Goal: Information Seeking & Learning: Learn about a topic

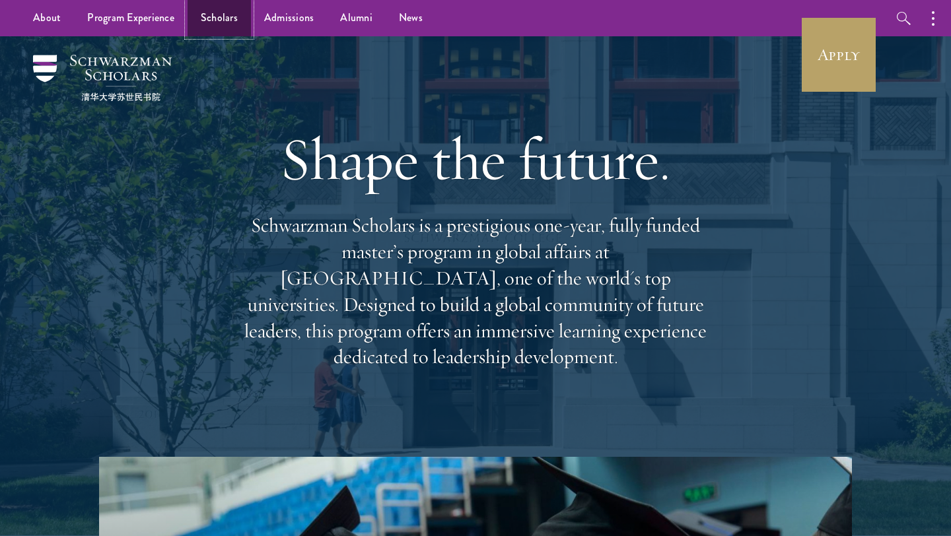
click at [194, 1] on link "Scholars" at bounding box center [218, 18] width 63 height 36
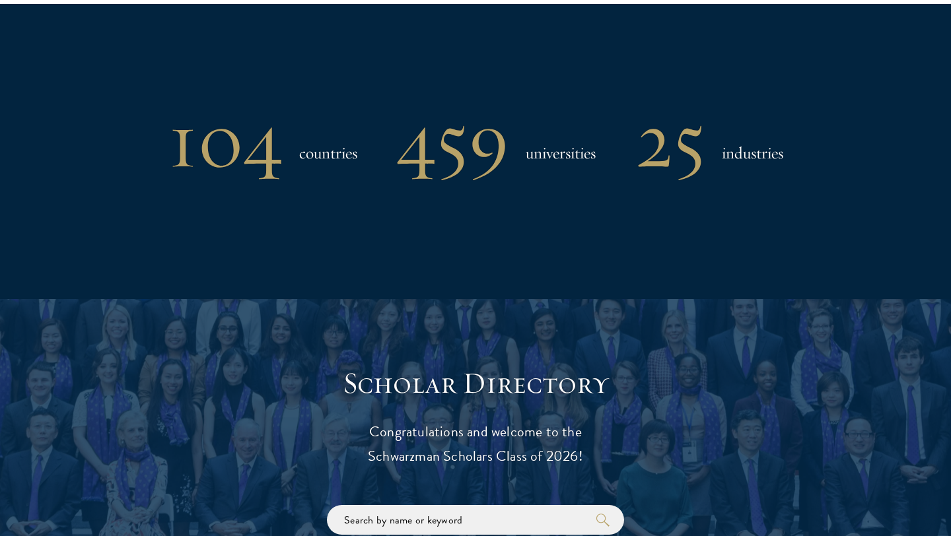
scroll to position [1363, 0]
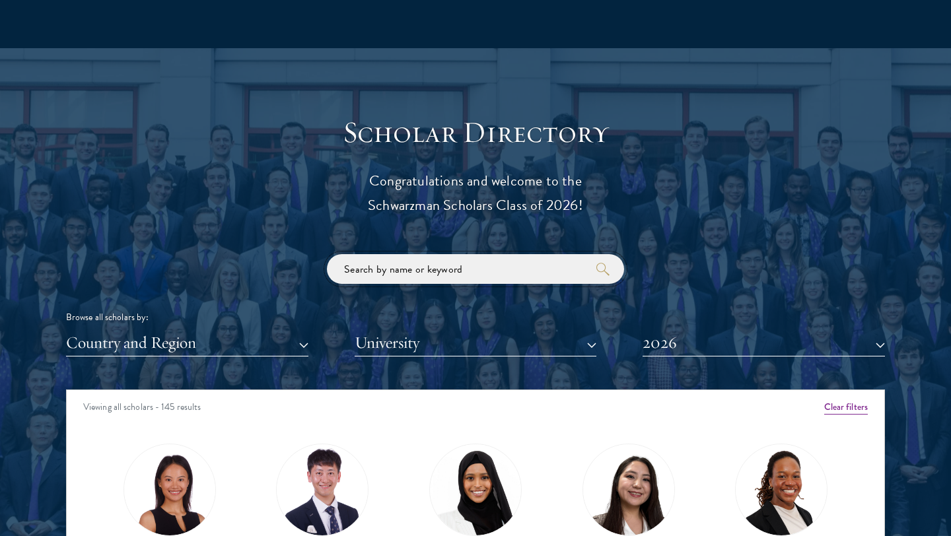
click at [419, 268] on input "search" at bounding box center [475, 269] width 297 height 30
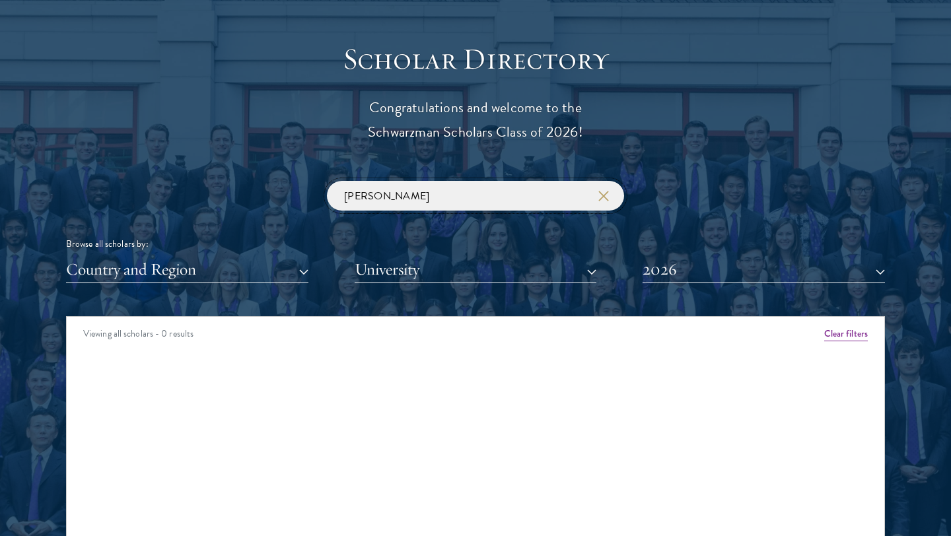
scroll to position [1463, 0]
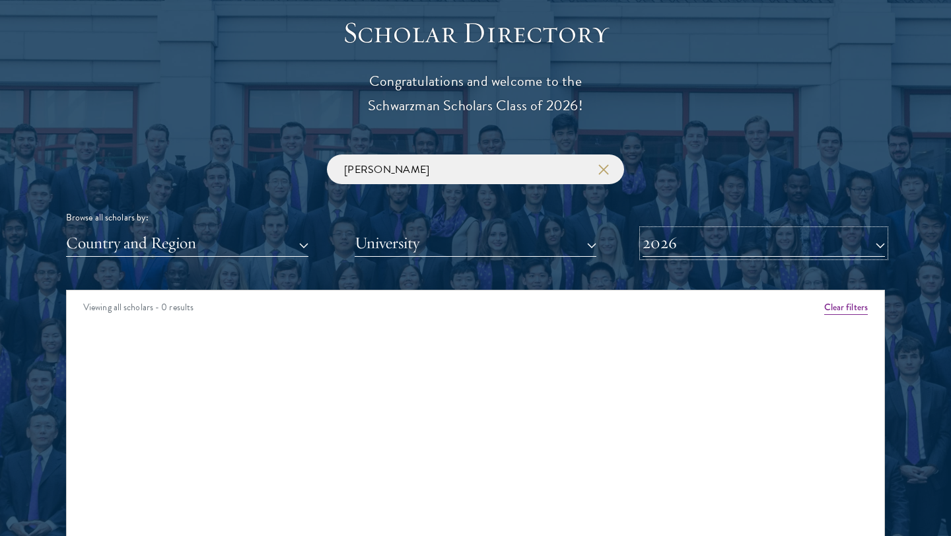
click at [682, 253] on button "2026" at bounding box center [763, 243] width 242 height 27
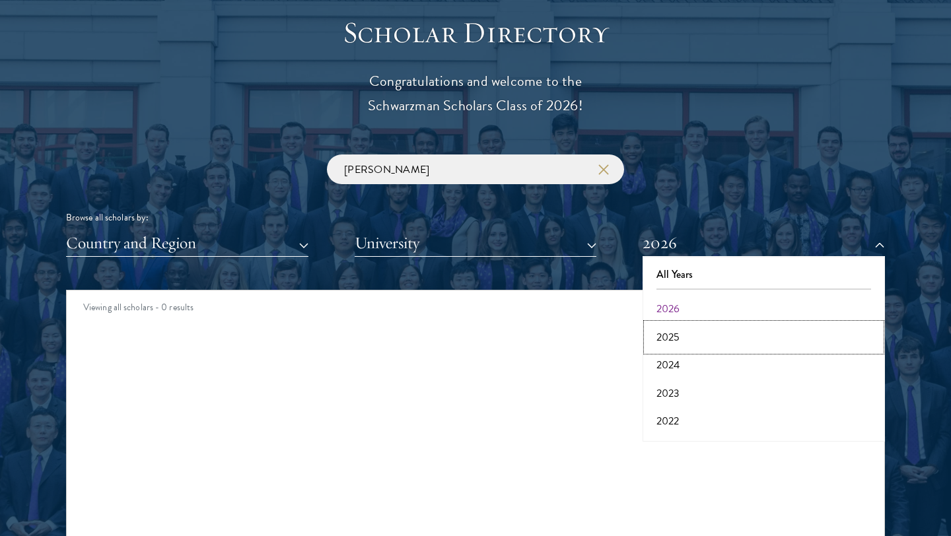
click at [688, 333] on button "2025" at bounding box center [763, 338] width 234 height 28
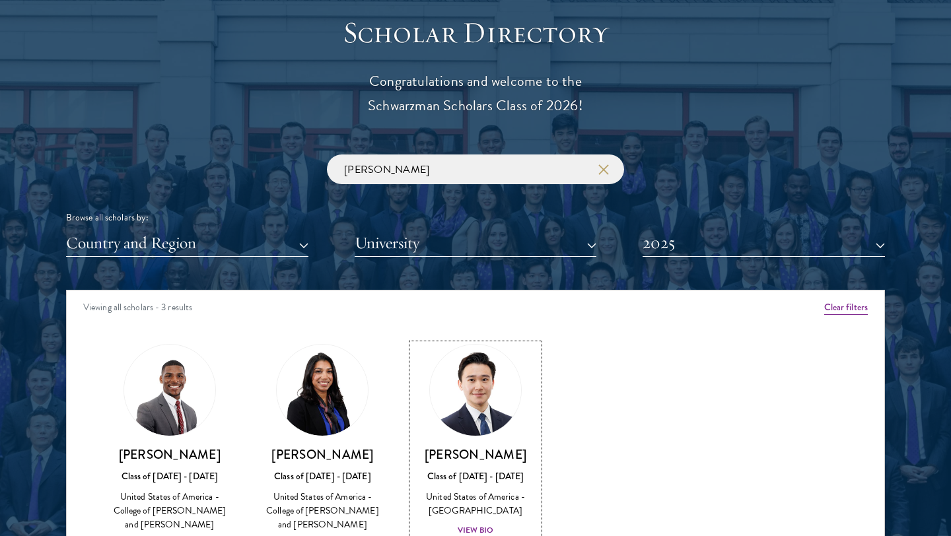
click at [502, 465] on div "William Li Class of 2024 - 2025 United States of America - Swarthmore College V…" at bounding box center [475, 492] width 127 height 92
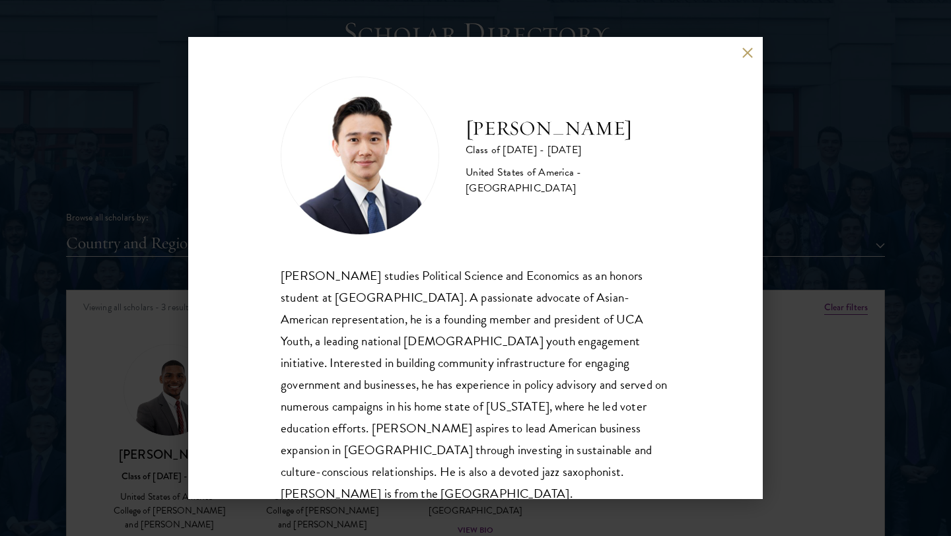
scroll to position [23, 0]
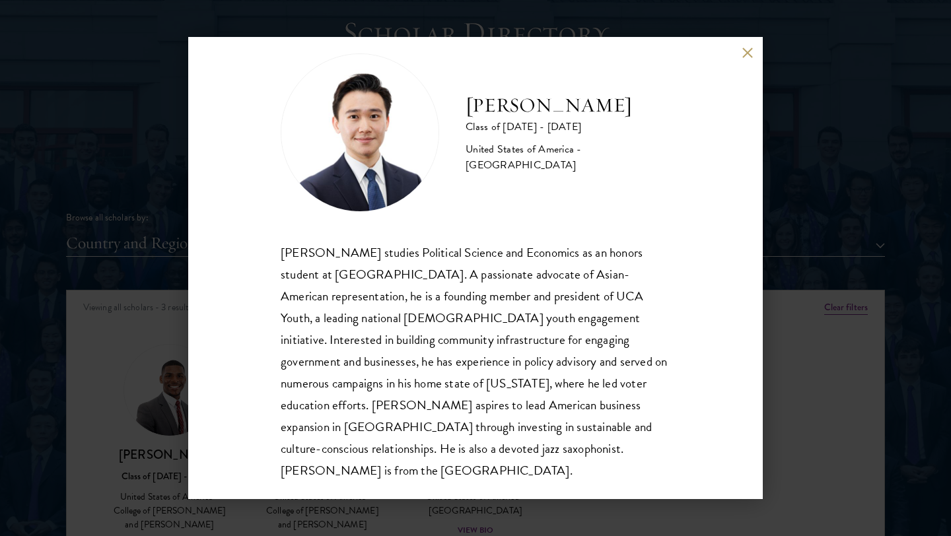
click at [749, 50] on button at bounding box center [746, 52] width 11 height 11
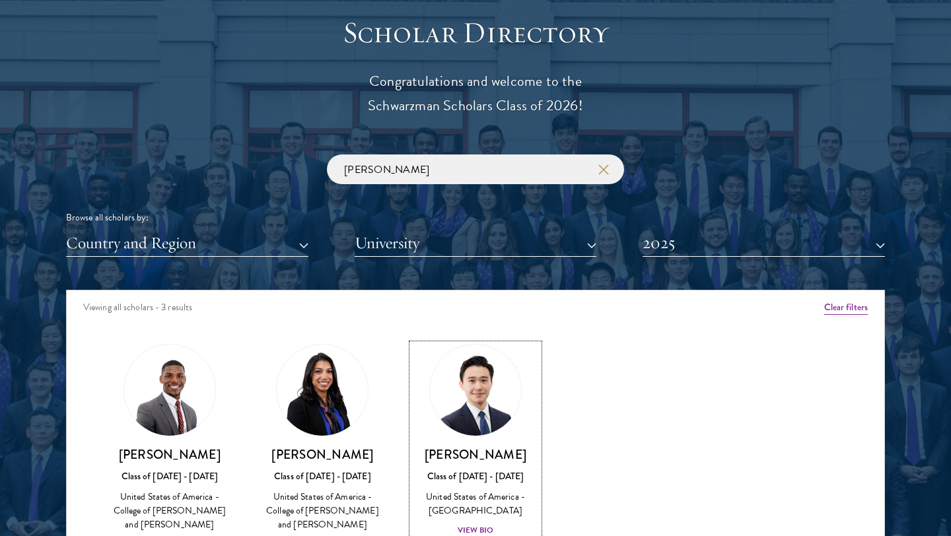
scroll to position [1465, 0]
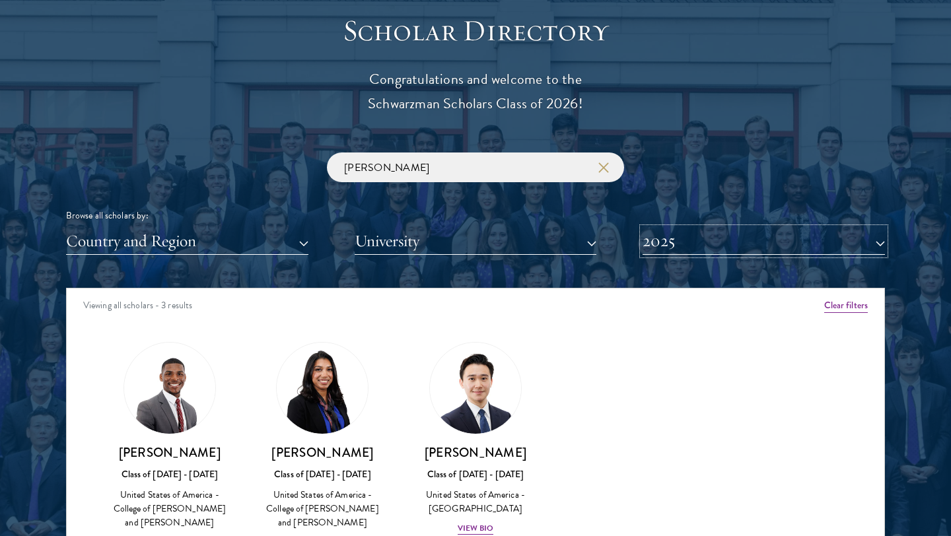
click at [693, 240] on button "2025" at bounding box center [763, 241] width 242 height 27
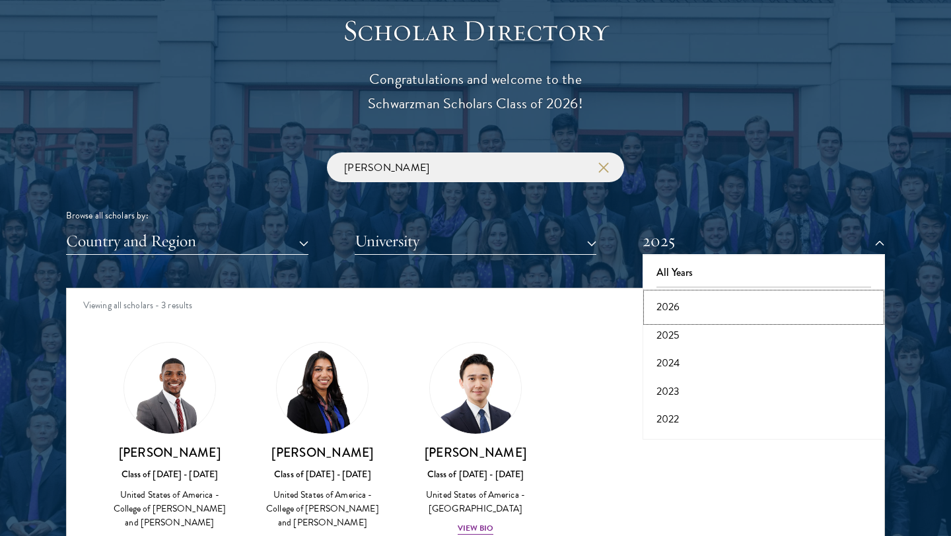
click at [687, 314] on button "2026" at bounding box center [763, 307] width 234 height 28
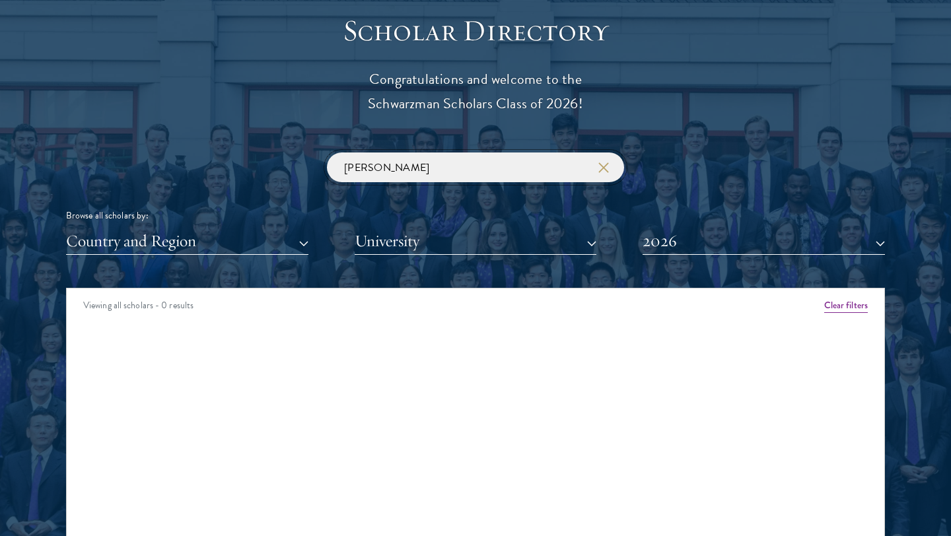
click at [409, 174] on input "william" at bounding box center [475, 168] width 297 height 30
type input "w"
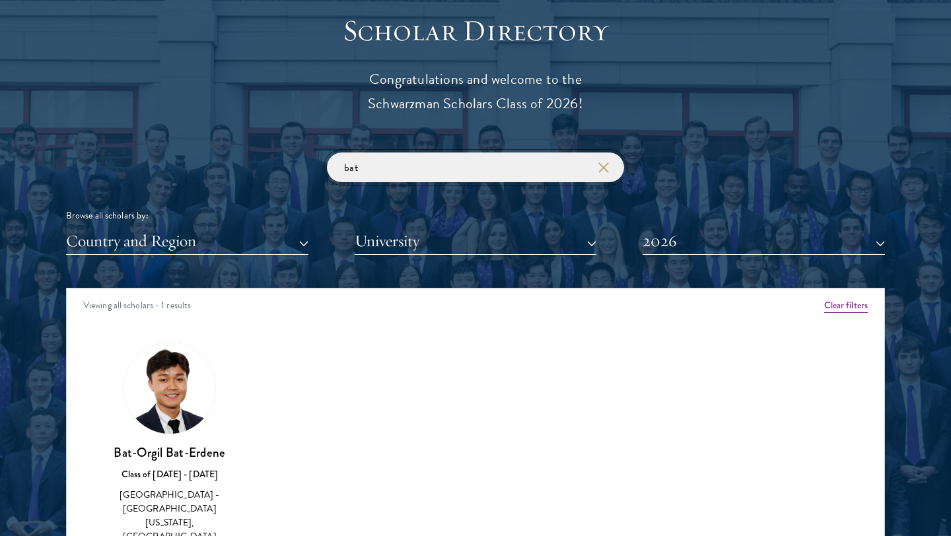
type input "bat"
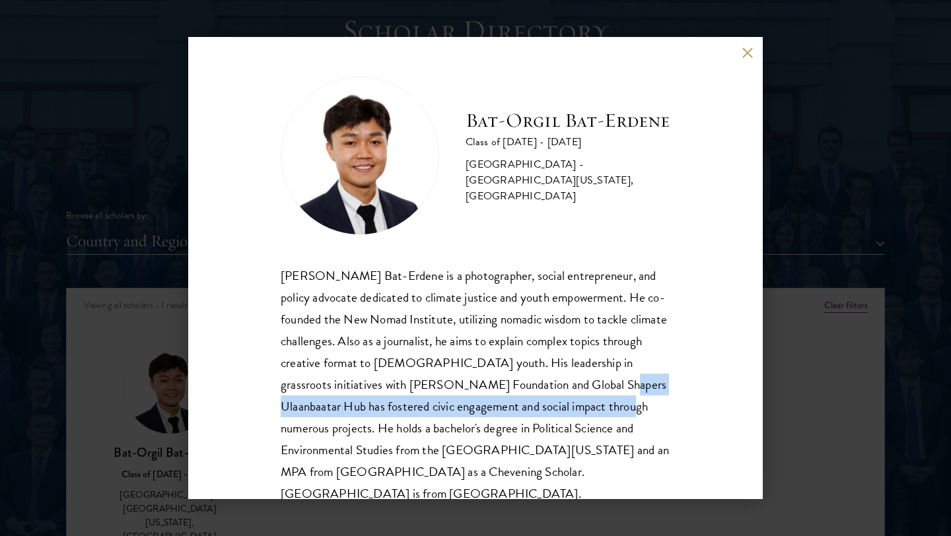
drag, startPoint x: 571, startPoint y: 407, endPoint x: 578, endPoint y: 384, distance: 24.0
click at [578, 384] on div "Bat-Orgil Bat-Erdene is a photographer, social entrepreneur, and policy advocat…" at bounding box center [476, 385] width 390 height 240
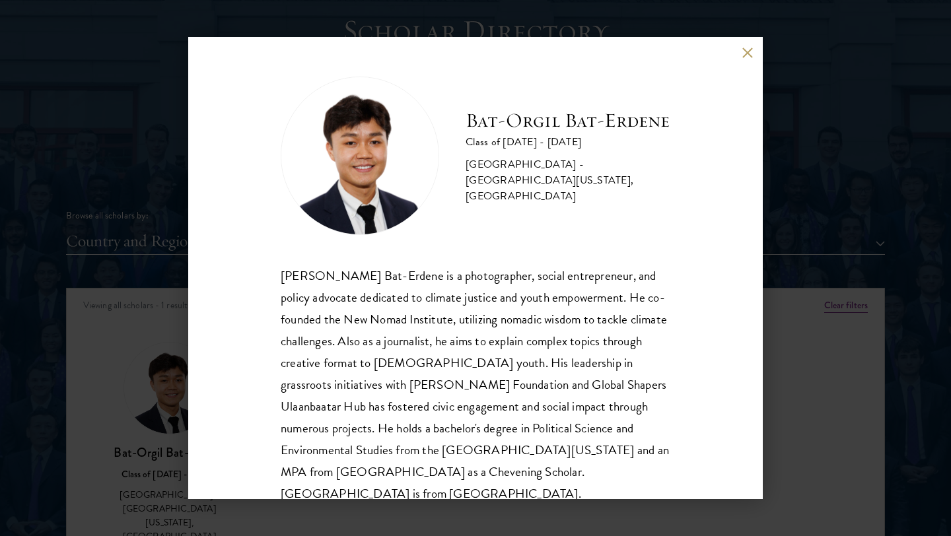
click at [600, 412] on div "Bat-Orgil Bat-Erdene is a photographer, social entrepreneur, and policy advocat…" at bounding box center [476, 385] width 390 height 240
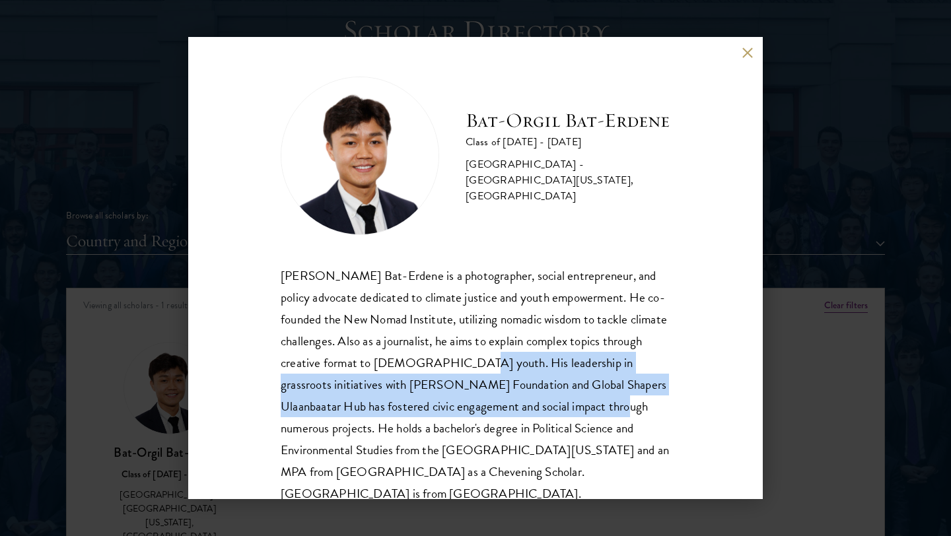
drag, startPoint x: 567, startPoint y: 406, endPoint x: 483, endPoint y: 362, distance: 94.5
click at [483, 362] on div "Bat-Orgil Bat-Erdene is a photographer, social entrepreneur, and policy advocat…" at bounding box center [476, 385] width 390 height 240
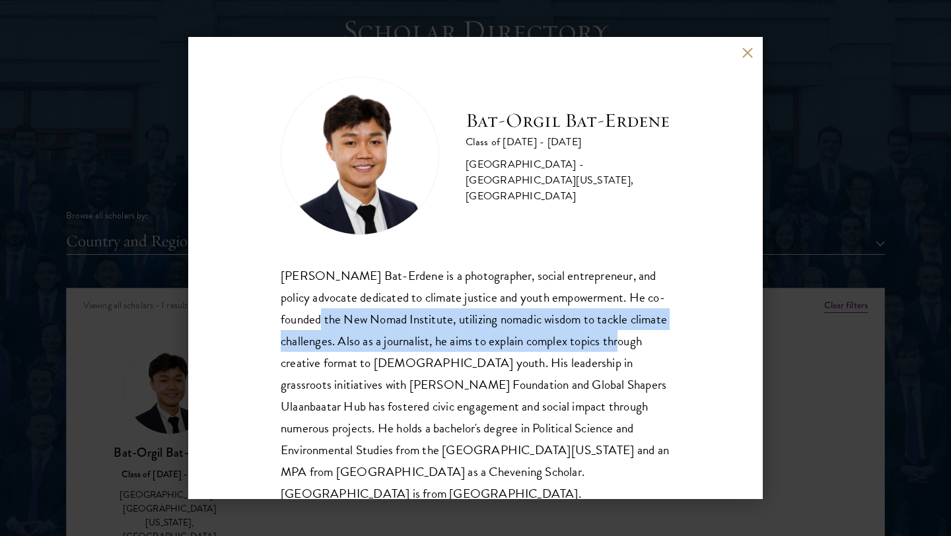
drag, startPoint x: 341, startPoint y: 319, endPoint x: 677, endPoint y: 335, distance: 335.8
click at [677, 335] on div "Bat-Orgil Bat-Erdene Class of 2025 - 2026 Mongolia - University of Arizona, Uni…" at bounding box center [475, 268] width 574 height 462
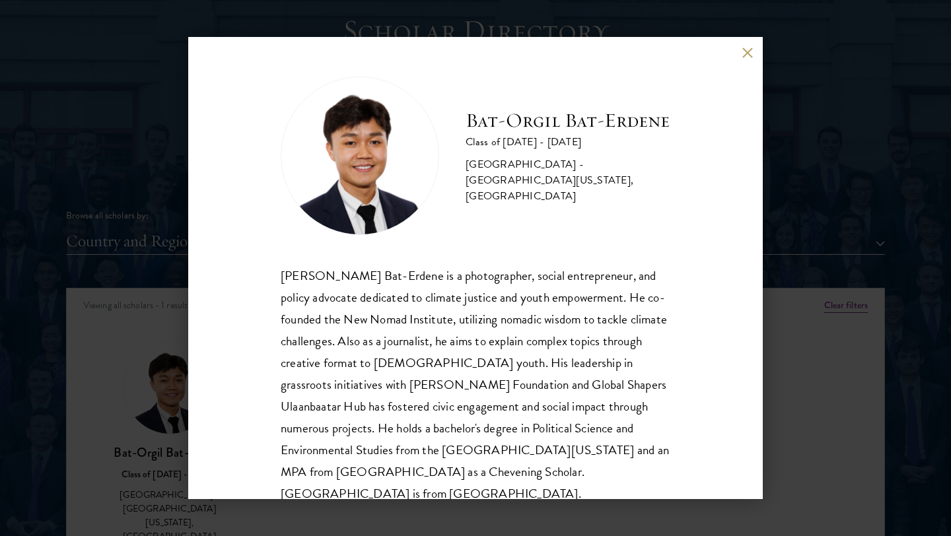
click at [563, 411] on div "Bat-Orgil Bat-Erdene is a photographer, social entrepreneur, and policy advocat…" at bounding box center [476, 385] width 390 height 240
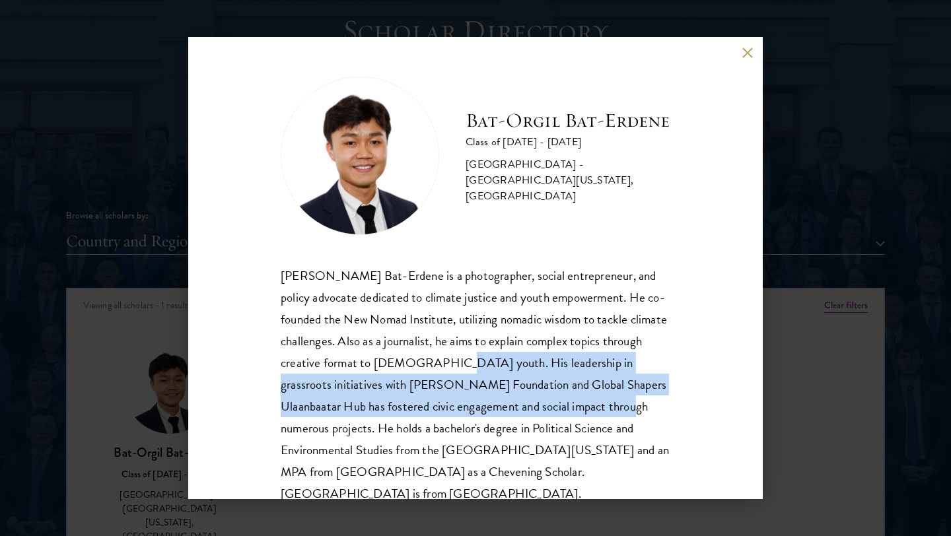
drag, startPoint x: 463, startPoint y: 364, endPoint x: 570, endPoint y: 411, distance: 116.8
click at [570, 411] on div "Bat-Orgil Bat-Erdene is a photographer, social entrepreneur, and policy advocat…" at bounding box center [476, 385] width 390 height 240
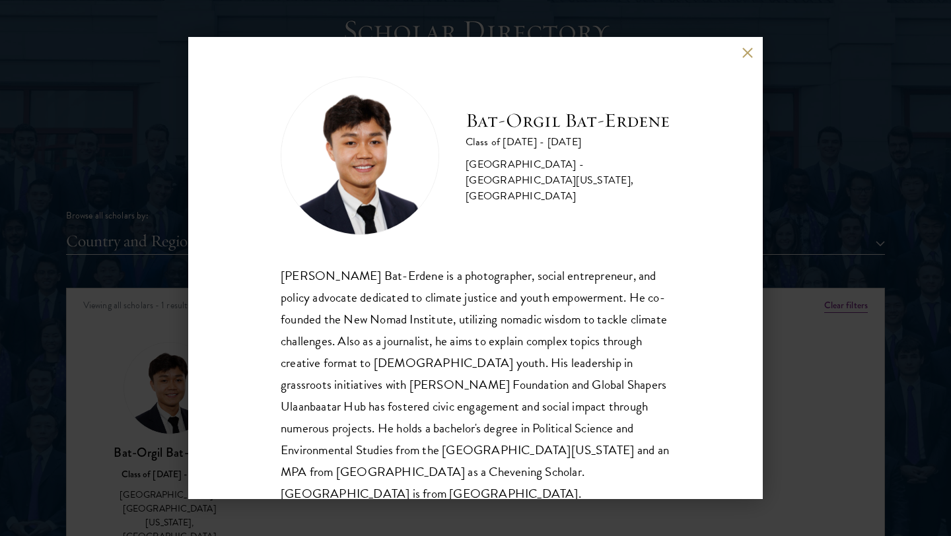
click at [742, 46] on div "Bat-Orgil Bat-Erdene Class of 2025 - 2026 Mongolia - University of Arizona, Uni…" at bounding box center [475, 268] width 574 height 462
